Goal: Check status: Check status

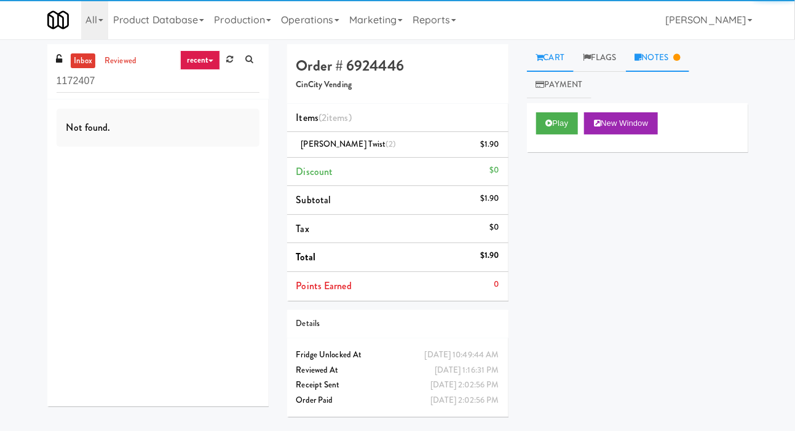
click at [669, 58] on link "Notes" at bounding box center [658, 58] width 64 height 28
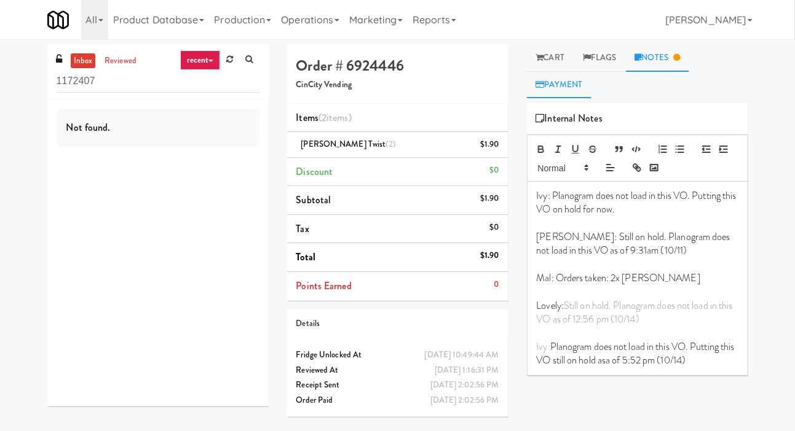
click at [581, 78] on link "Payment" at bounding box center [559, 85] width 65 height 28
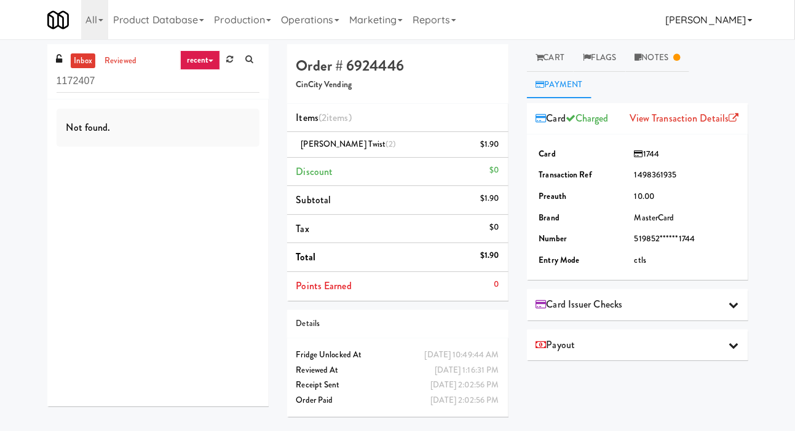
click at [691, 36] on link "[PERSON_NAME]" at bounding box center [708, 19] width 96 height 39
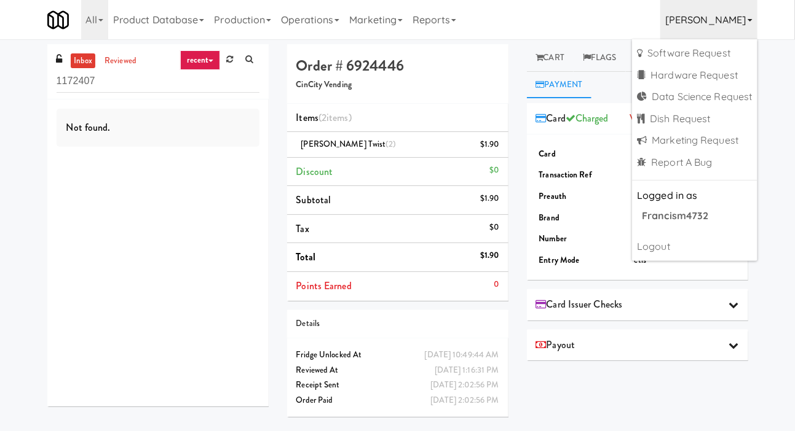
click at [695, 22] on link "[PERSON_NAME]" at bounding box center [708, 19] width 96 height 39
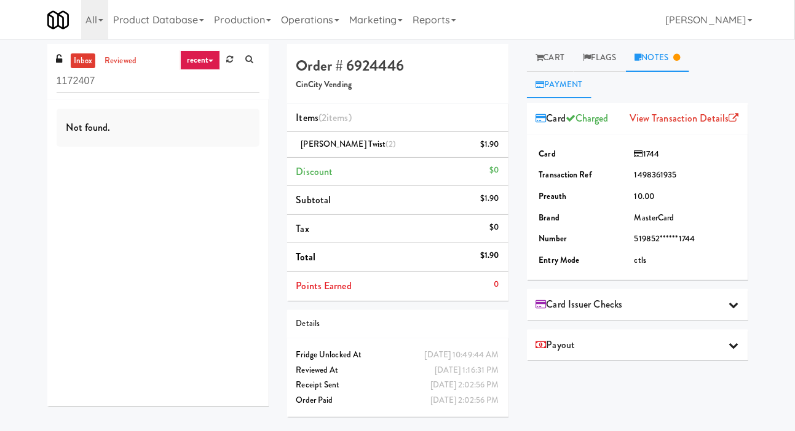
click at [672, 57] on link "Notes" at bounding box center [658, 58] width 64 height 28
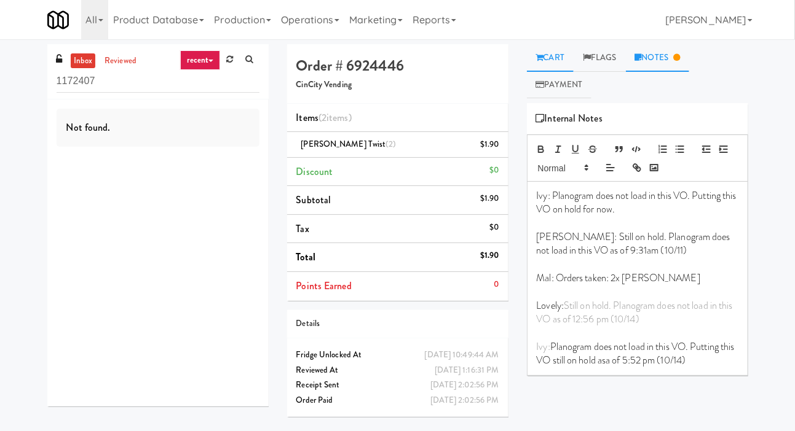
click at [557, 51] on link "Cart" at bounding box center [550, 58] width 47 height 28
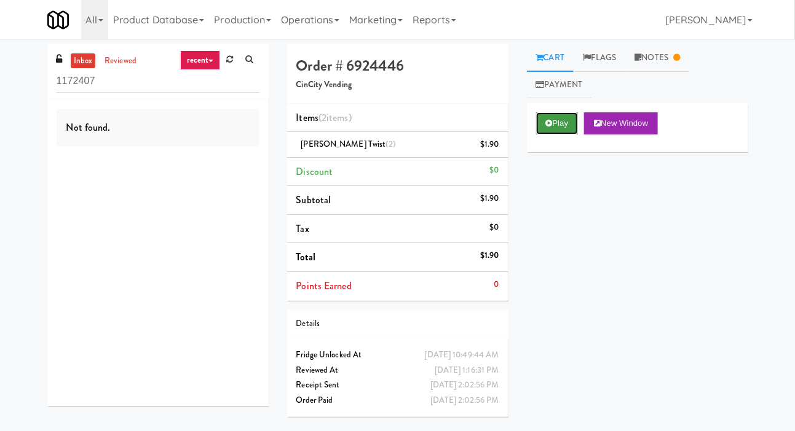
click at [549, 129] on button "Play" at bounding box center [557, 123] width 42 height 22
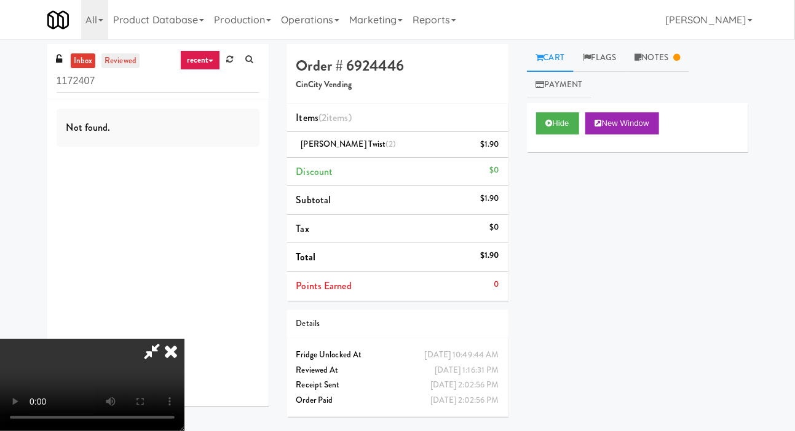
click at [120, 66] on link "reviewed" at bounding box center [120, 60] width 38 height 15
click at [121, 60] on link "reviewed" at bounding box center [120, 60] width 38 height 15
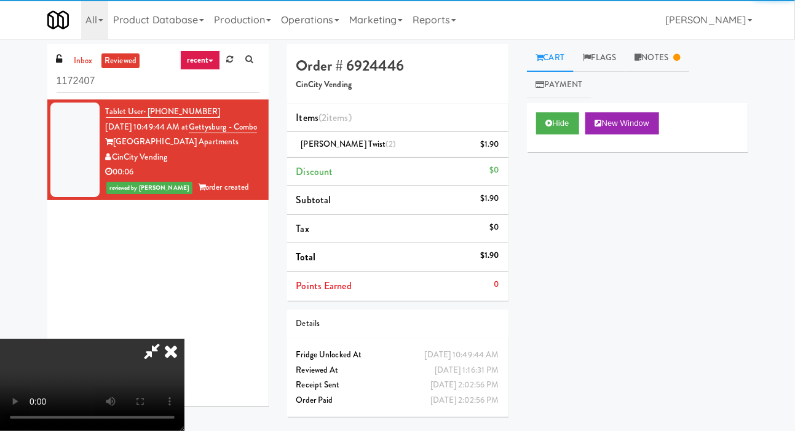
click at [119, 64] on link "reviewed" at bounding box center [120, 60] width 38 height 15
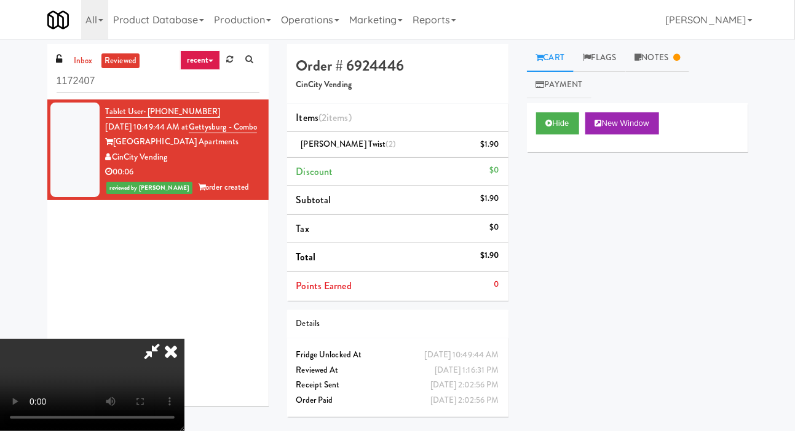
click at [184, 339] on icon at bounding box center [170, 351] width 27 height 25
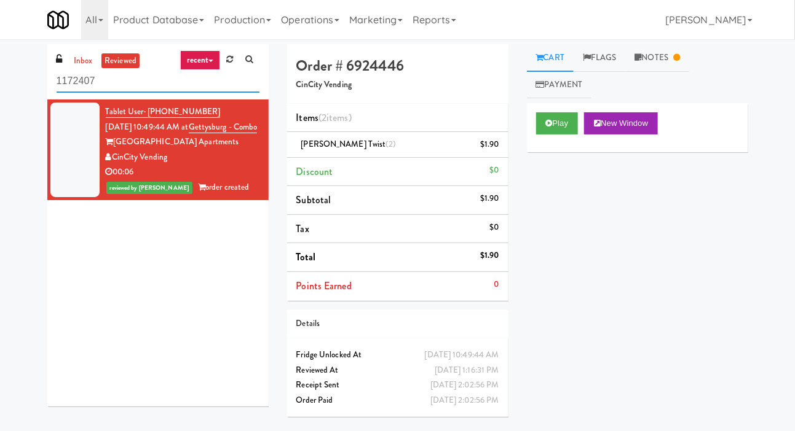
click at [127, 82] on input "1172407" at bounding box center [158, 81] width 203 height 23
type input "1"
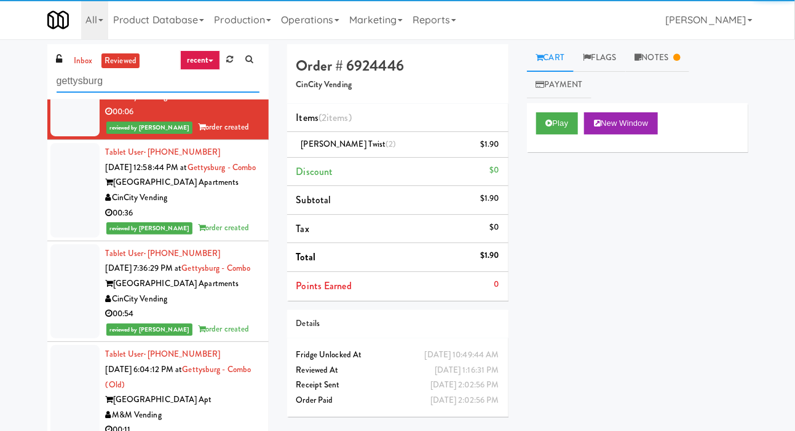
scroll to position [382, 0]
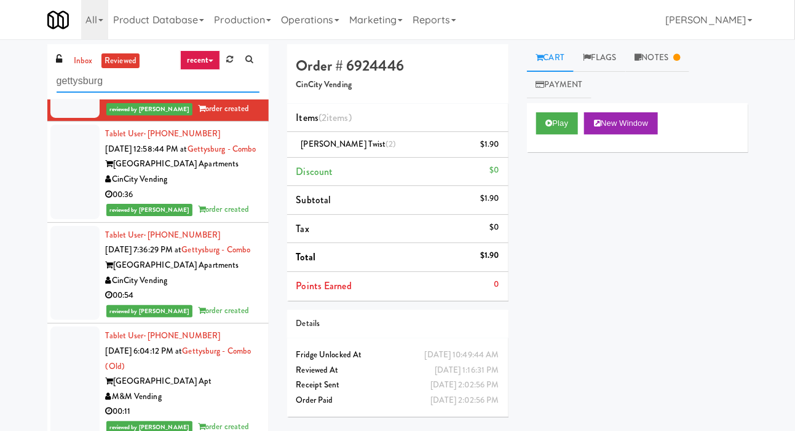
type input "gettysburg"
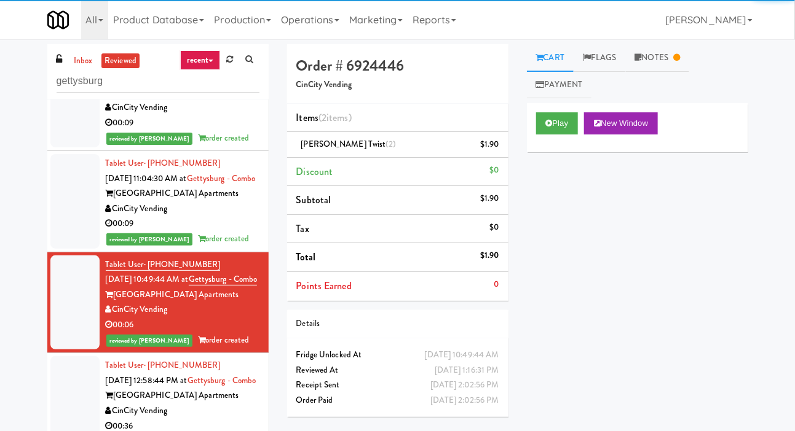
click at [22, 165] on div "inbox reviewed recent all unclear take inventory issue suspicious failed recent…" at bounding box center [397, 260] width 795 height 433
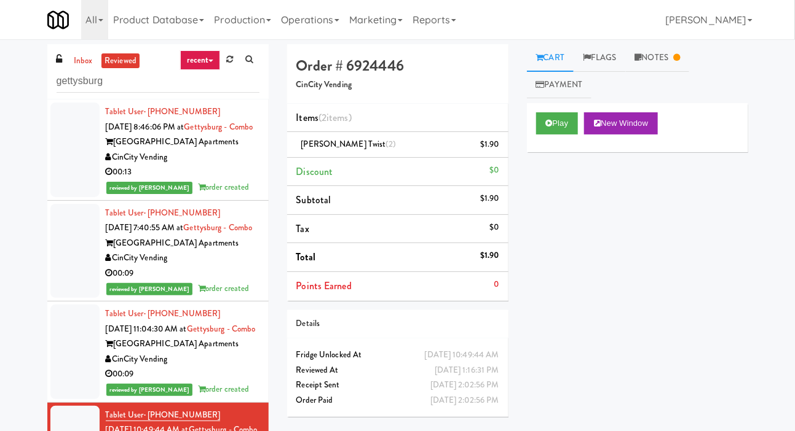
click at [61, 168] on div at bounding box center [74, 150] width 49 height 95
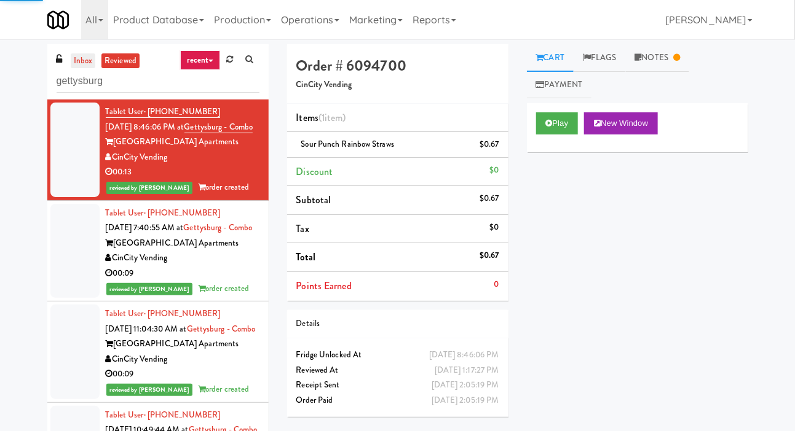
click at [81, 64] on link "inbox" at bounding box center [83, 60] width 25 height 15
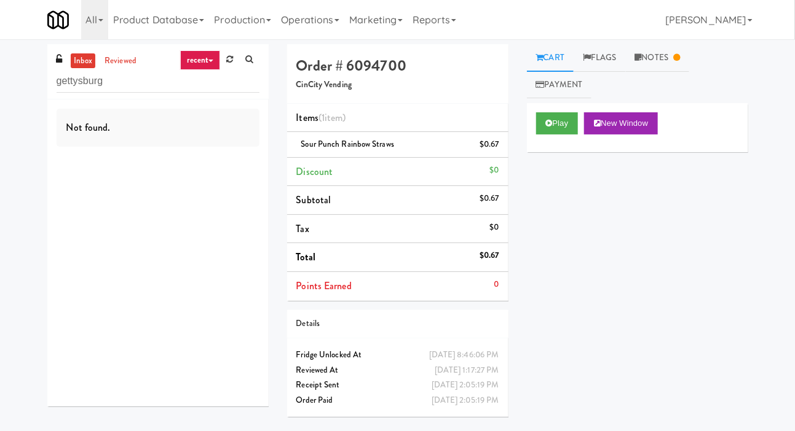
click at [76, 60] on link "inbox" at bounding box center [83, 60] width 25 height 15
click at [223, 59] on link at bounding box center [229, 59] width 19 height 18
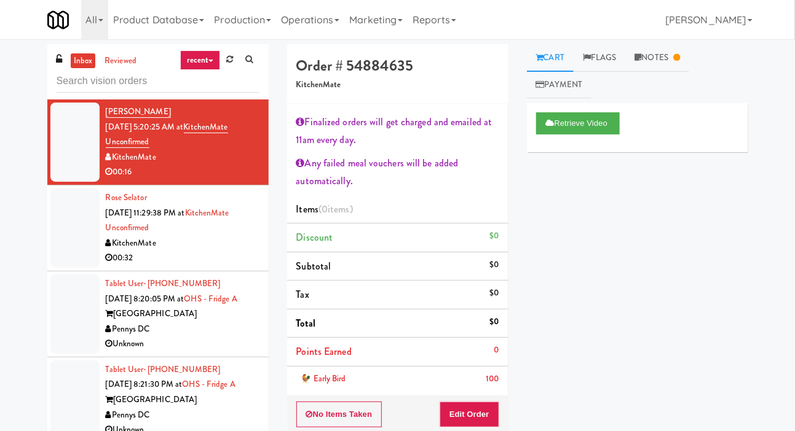
click at [66, 322] on div at bounding box center [74, 314] width 49 height 79
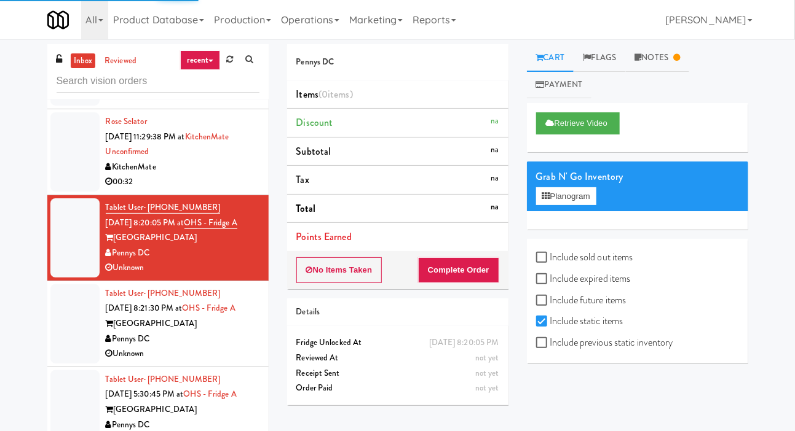
click at [61, 326] on div at bounding box center [74, 324] width 49 height 79
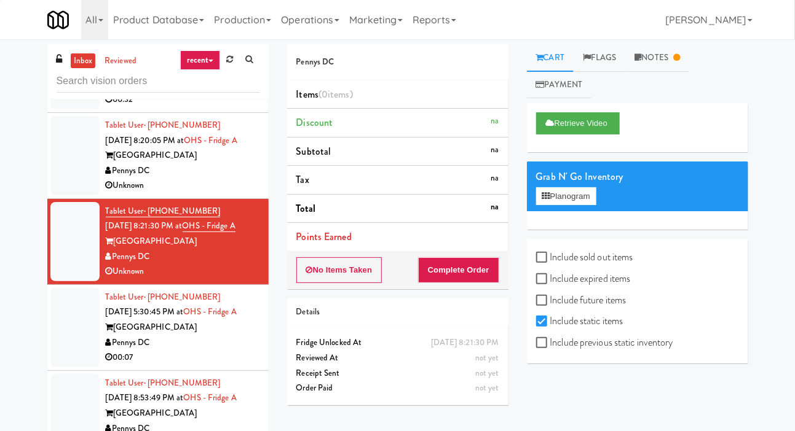
click at [61, 332] on div at bounding box center [74, 327] width 49 height 79
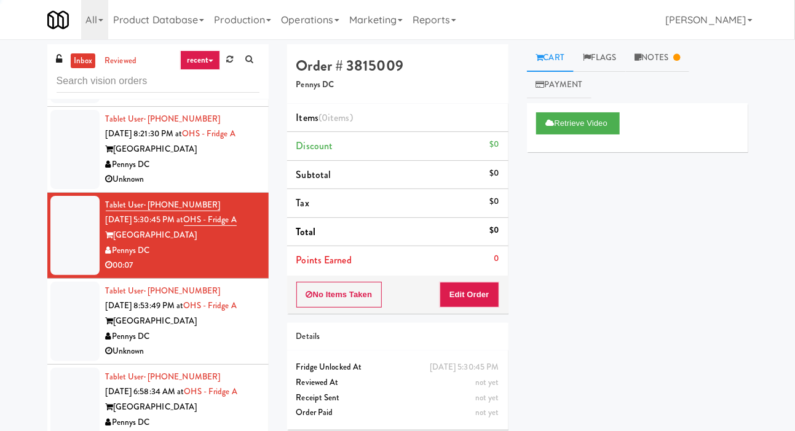
click at [65, 337] on div at bounding box center [74, 321] width 49 height 79
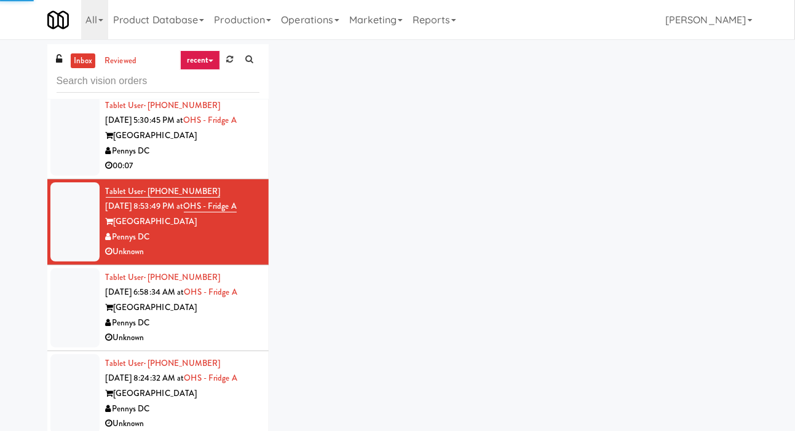
scroll to position [353, 0]
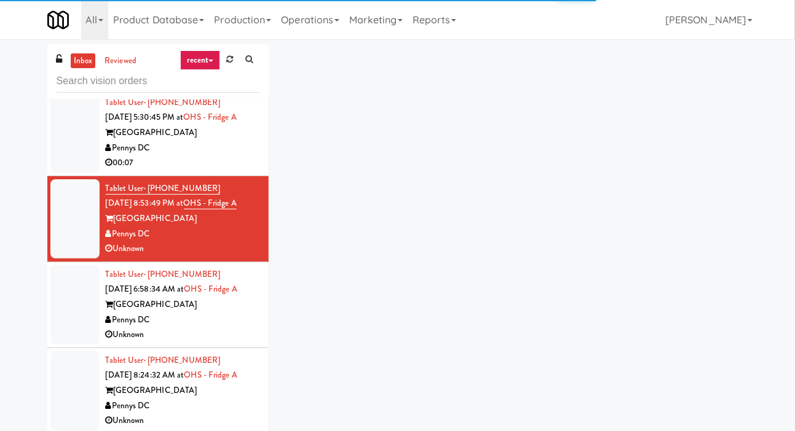
click at [59, 328] on div at bounding box center [74, 305] width 49 height 79
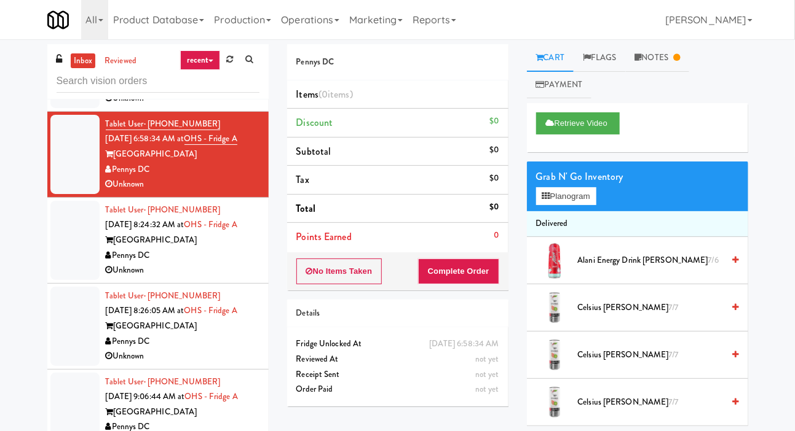
scroll to position [537, 0]
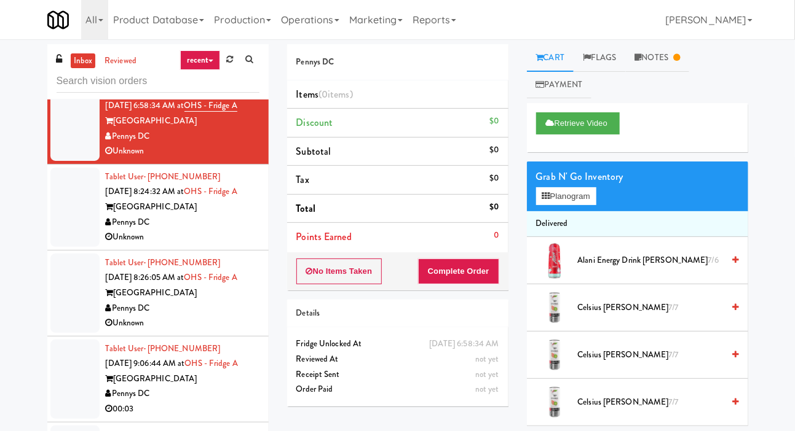
click at [50, 230] on div at bounding box center [74, 207] width 49 height 79
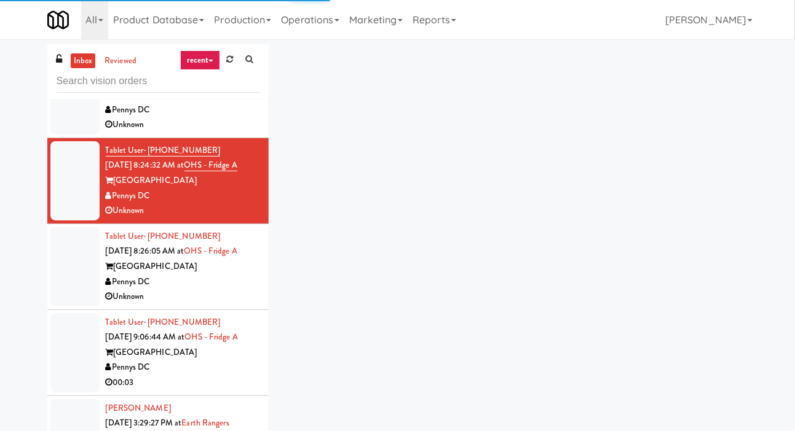
click at [65, 260] on div at bounding box center [74, 266] width 49 height 79
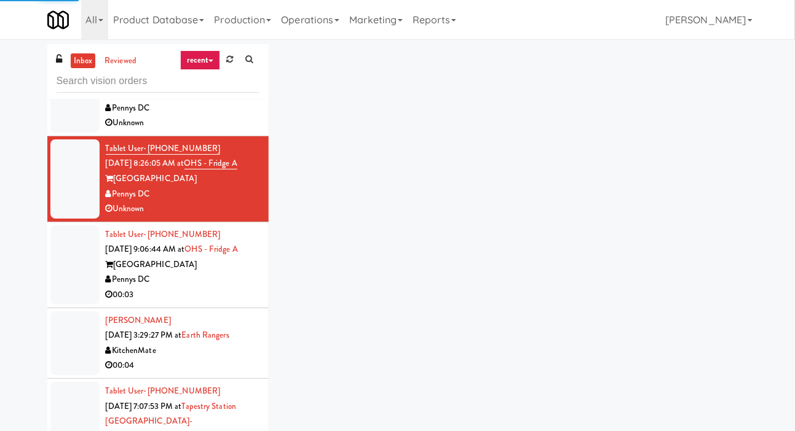
click at [55, 309] on li "Stephen Persinov Oct 14, 2025 3:29:27 PM at Earth Rangers KitchenMate 00:04" at bounding box center [157, 344] width 221 height 71
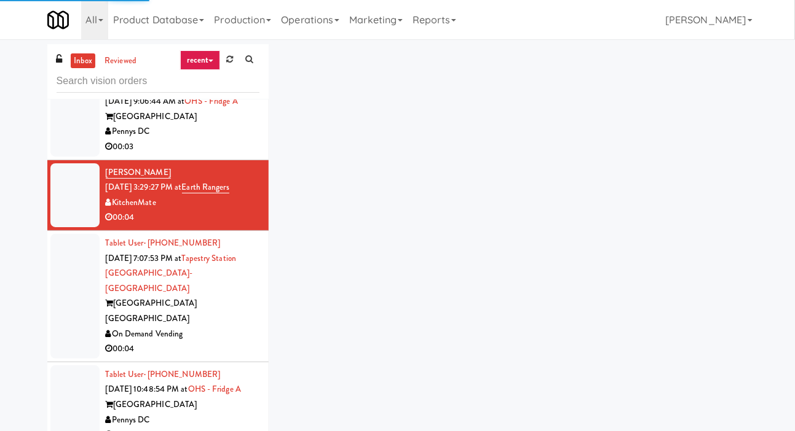
scroll to position [812, 0]
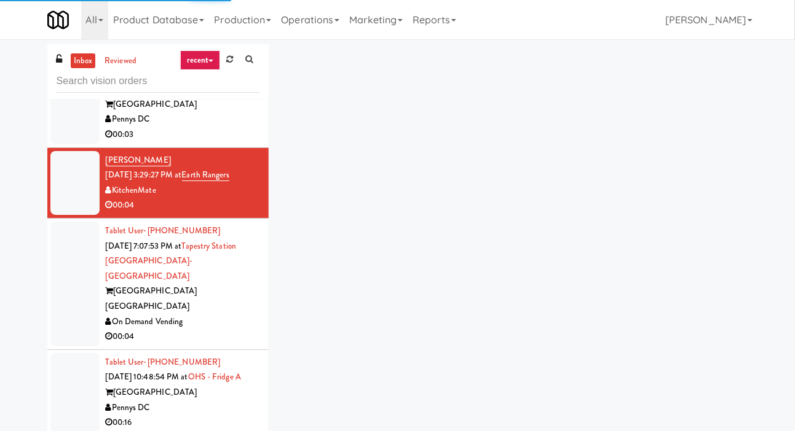
click at [65, 283] on div at bounding box center [74, 284] width 49 height 125
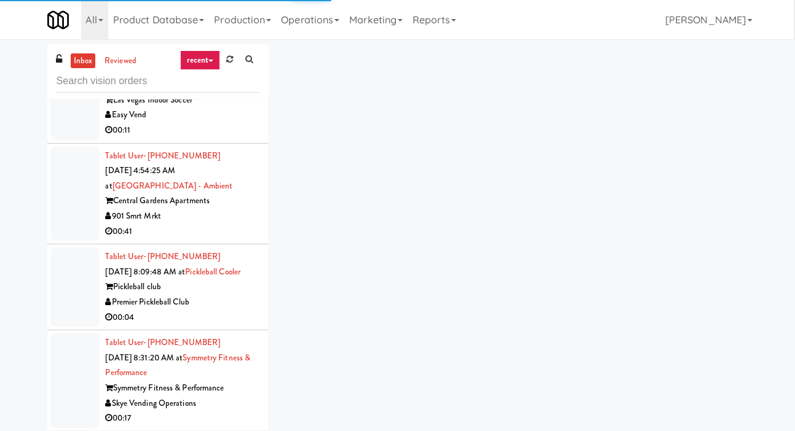
scroll to position [1371, 0]
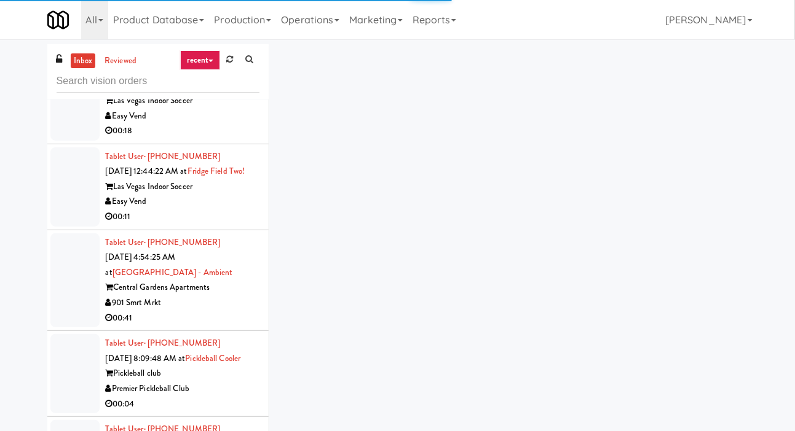
click at [59, 220] on div at bounding box center [74, 187] width 49 height 79
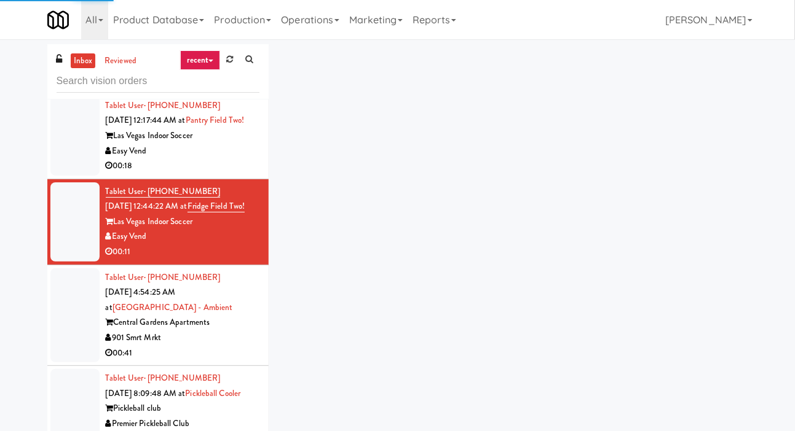
scroll to position [1240, 0]
click at [57, 305] on div at bounding box center [74, 316] width 49 height 95
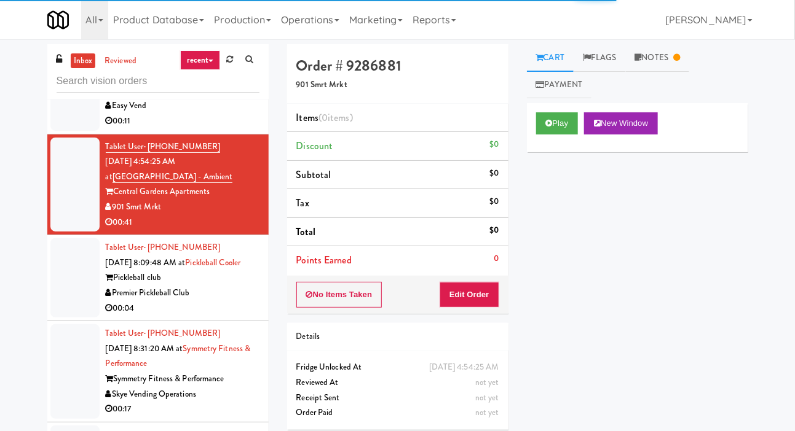
scroll to position [1374, 0]
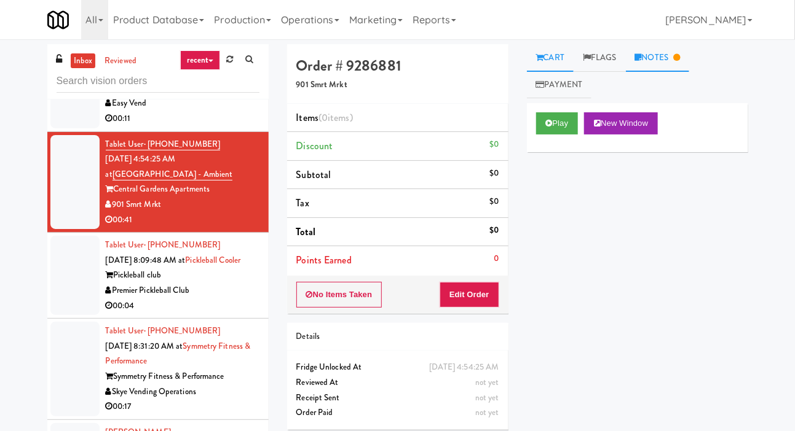
click at [645, 65] on link "Notes" at bounding box center [658, 58] width 64 height 28
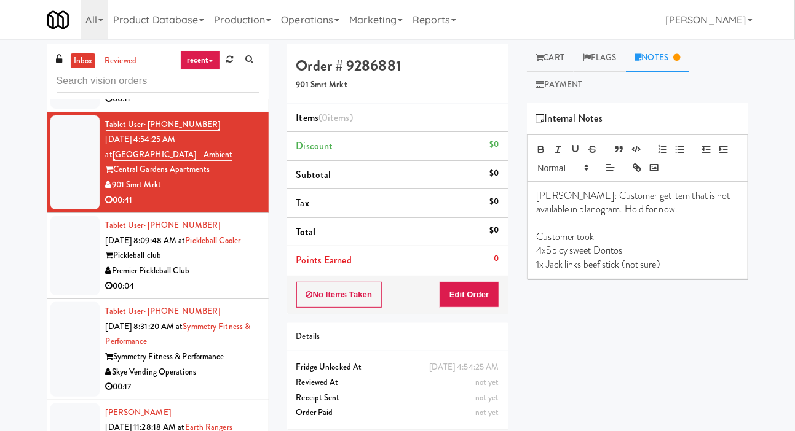
scroll to position [1411, 0]
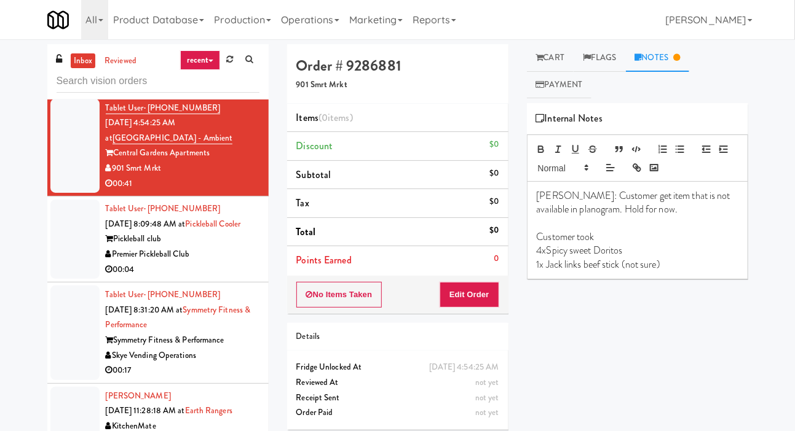
click at [59, 268] on div at bounding box center [74, 239] width 49 height 79
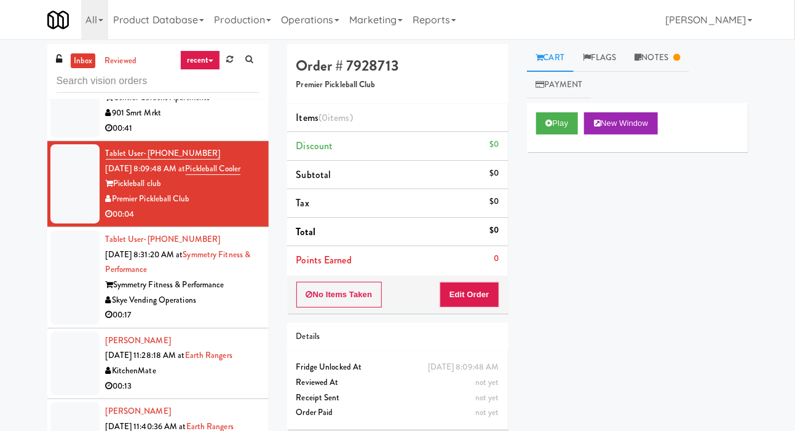
scroll to position [1474, 0]
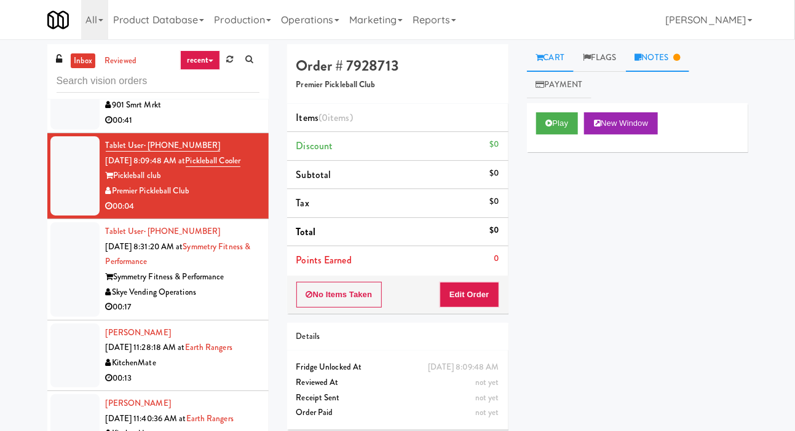
click at [685, 44] on link "Notes" at bounding box center [658, 58] width 64 height 28
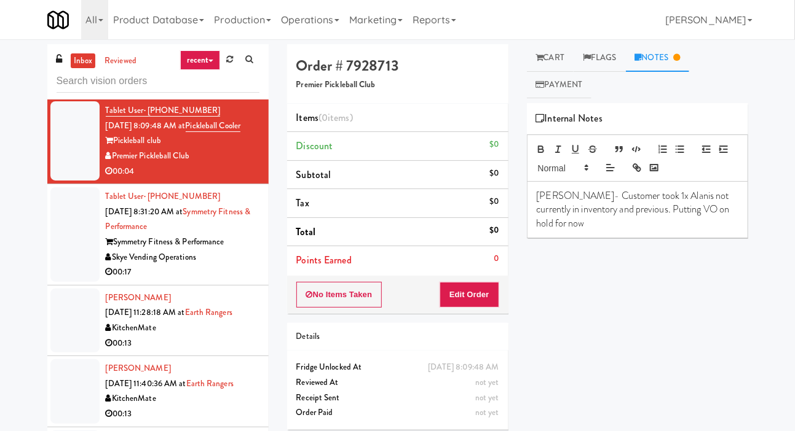
scroll to position [1509, 0]
click at [60, 270] on div at bounding box center [74, 234] width 49 height 95
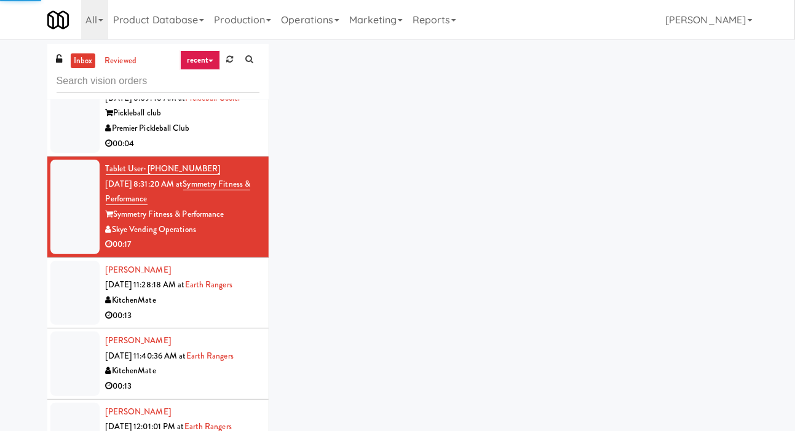
scroll to position [1550, 0]
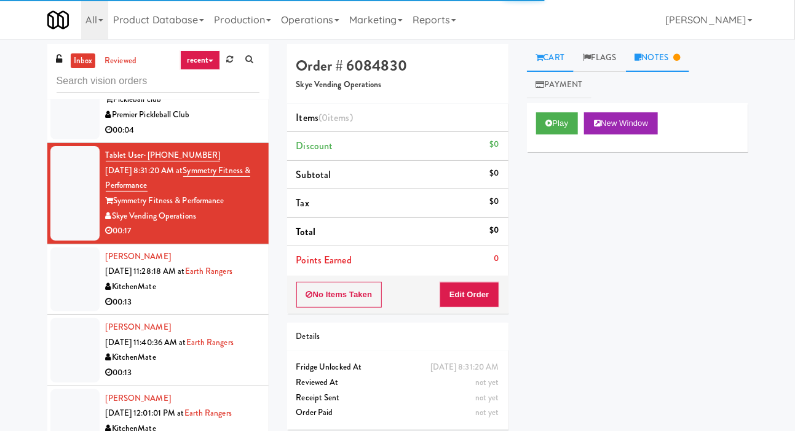
click at [668, 68] on link "Notes" at bounding box center [658, 58] width 64 height 28
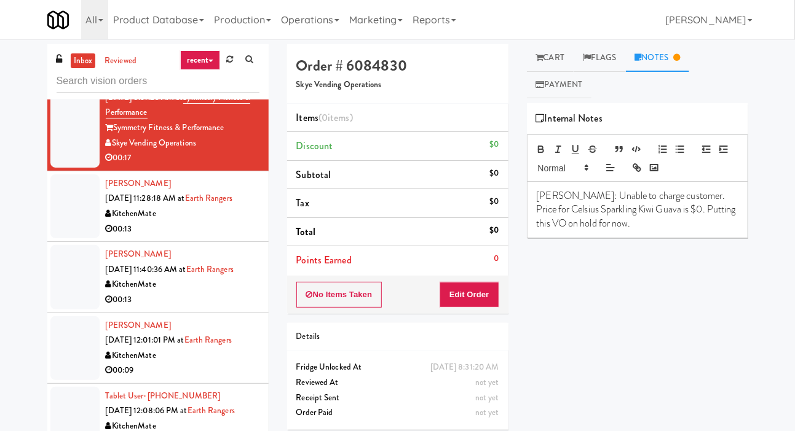
scroll to position [1632, 0]
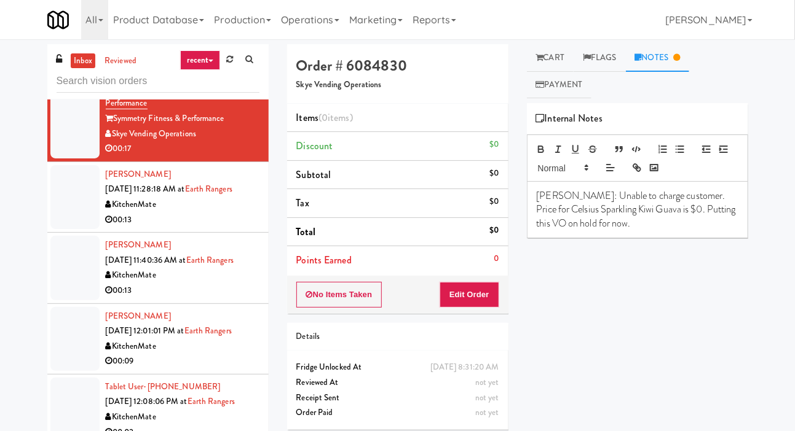
click at [55, 229] on div at bounding box center [74, 197] width 49 height 64
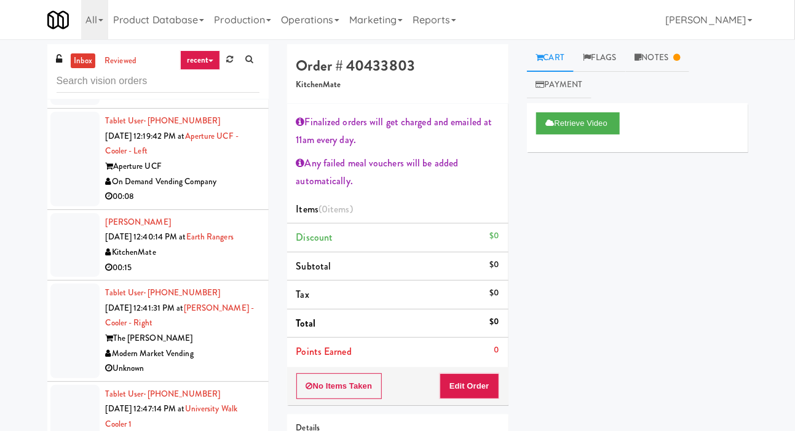
scroll to position [1969, 0]
click at [48, 210] on li "Tablet User · (904) 866-5135 Oct 15, 2025 12:19:42 PM at Aperture UCF - Cooler …" at bounding box center [157, 159] width 221 height 101
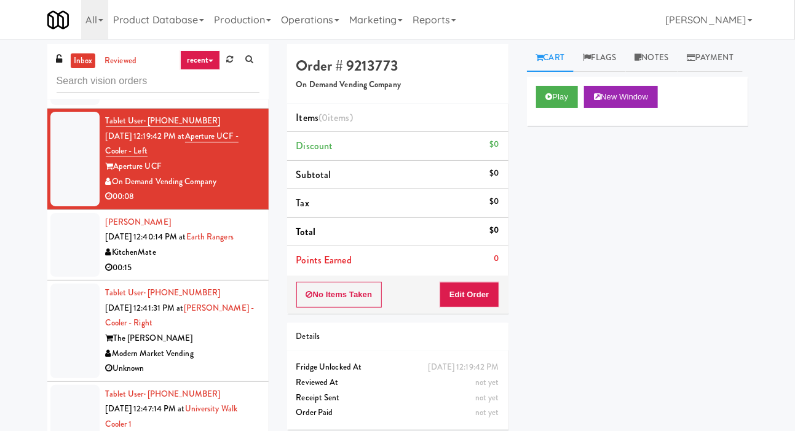
click at [59, 277] on div at bounding box center [74, 245] width 49 height 64
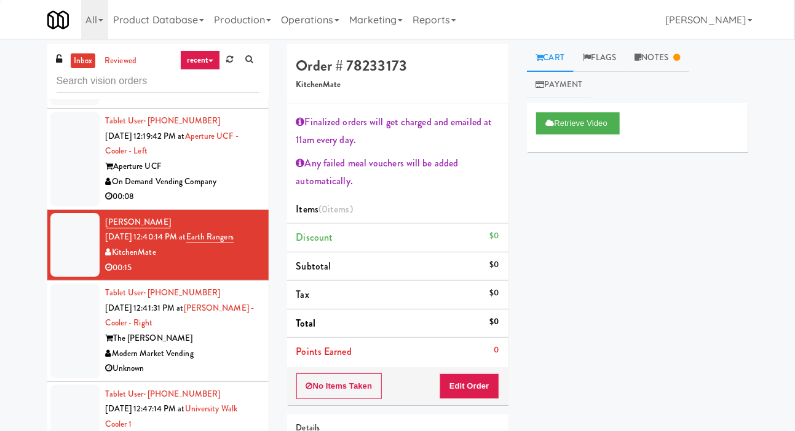
click at [51, 207] on div at bounding box center [74, 159] width 49 height 95
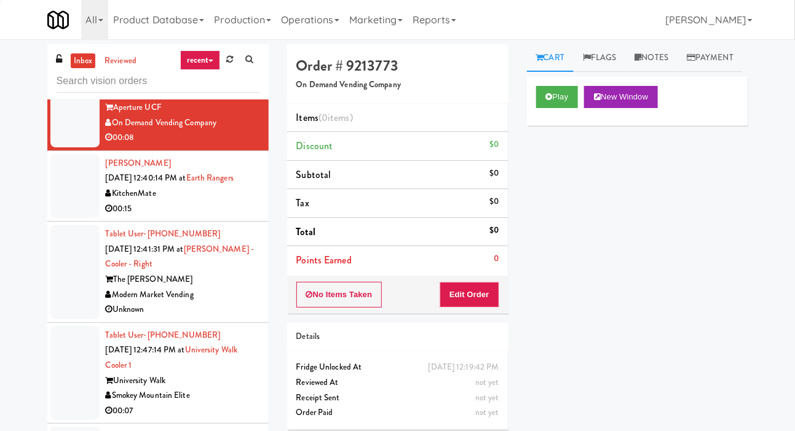
scroll to position [2042, 0]
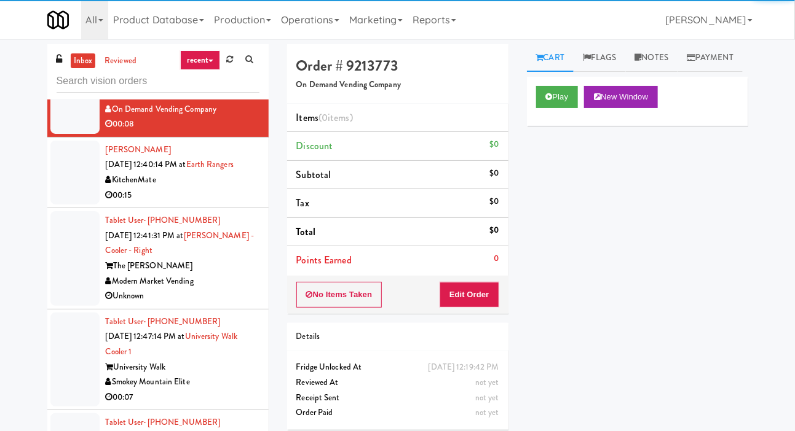
click at [59, 289] on div at bounding box center [74, 258] width 49 height 95
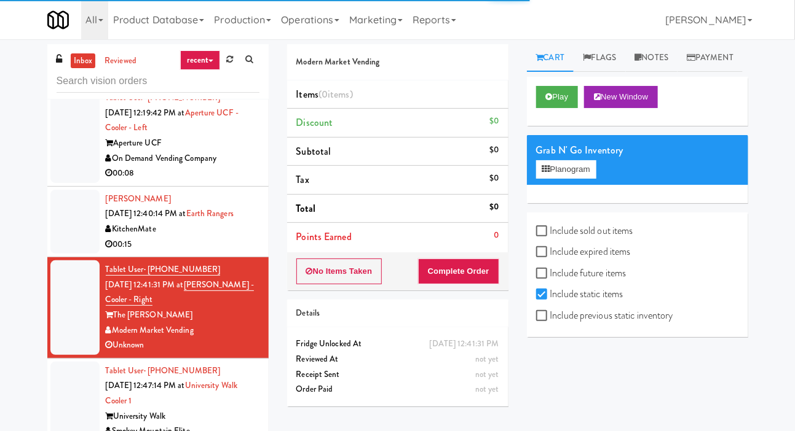
scroll to position [1982, 0]
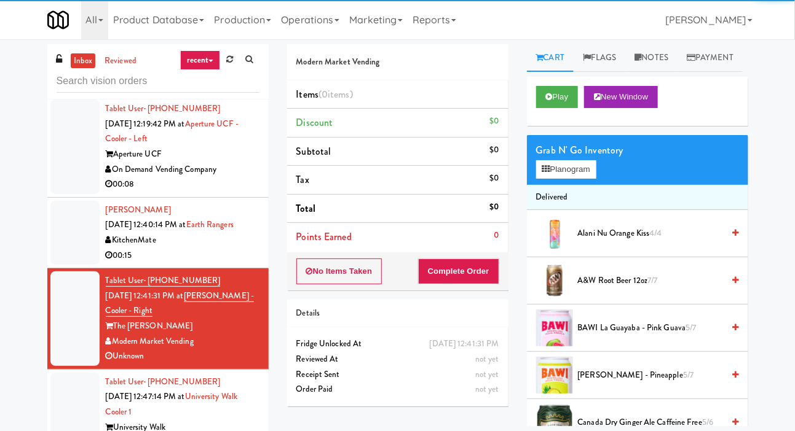
click at [52, 194] on div at bounding box center [74, 147] width 49 height 95
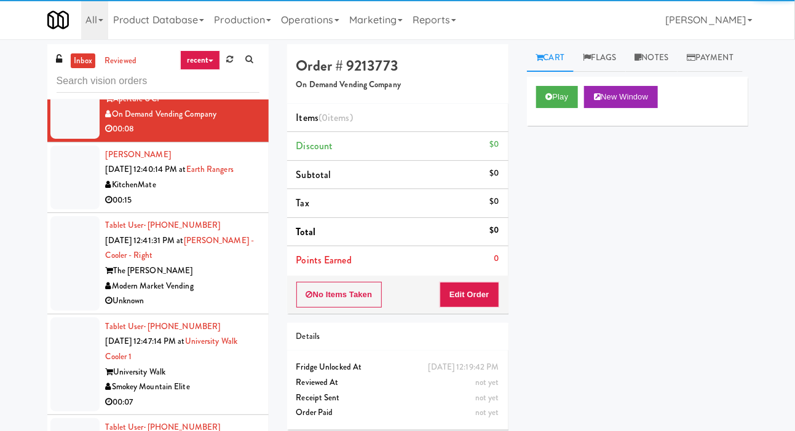
scroll to position [2038, 0]
